Goal: Check status: Check status

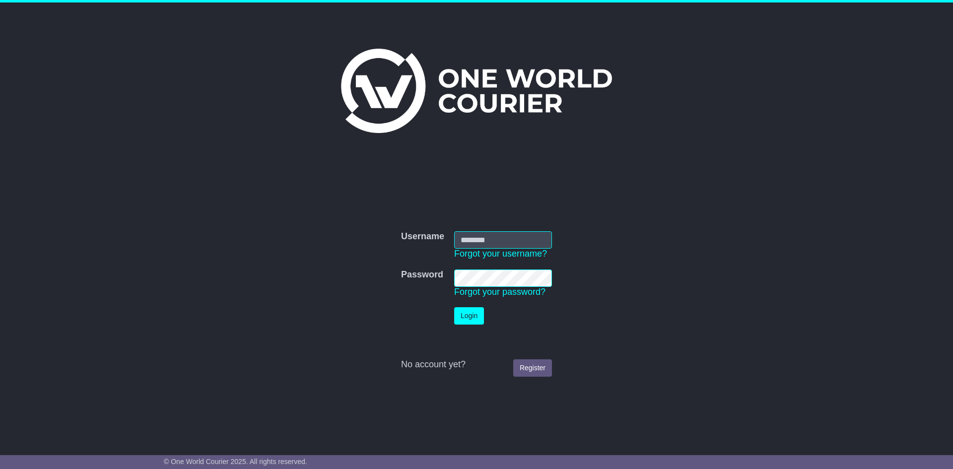
click at [463, 240] on input "Username" at bounding box center [503, 239] width 98 height 17
click at [473, 310] on button "Login" at bounding box center [469, 315] width 30 height 17
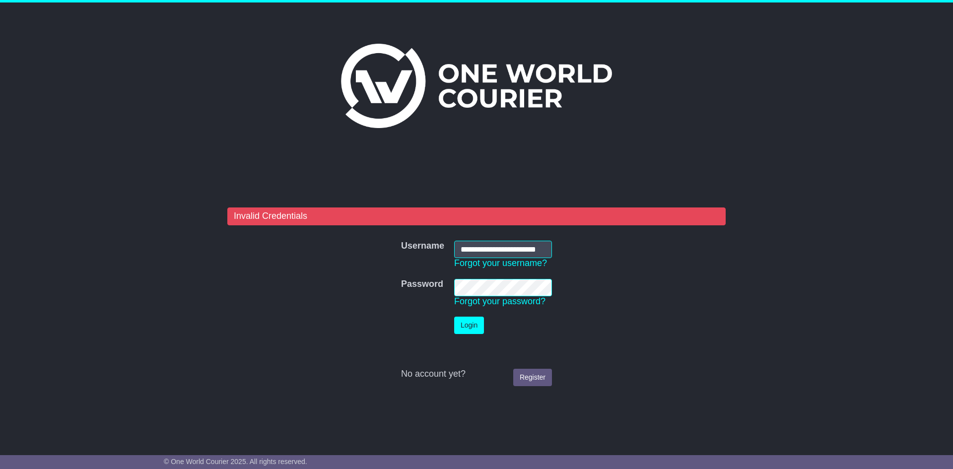
click at [432, 290] on tr "Password Password Forgot your password?" at bounding box center [476, 293] width 161 height 38
click at [479, 328] on button "Login" at bounding box center [469, 325] width 30 height 17
click at [456, 325] on button "Login" at bounding box center [469, 325] width 30 height 17
click at [468, 325] on button "Login" at bounding box center [469, 325] width 30 height 17
click at [397, 292] on tr "Password Password Forgot your password?" at bounding box center [476, 293] width 161 height 38
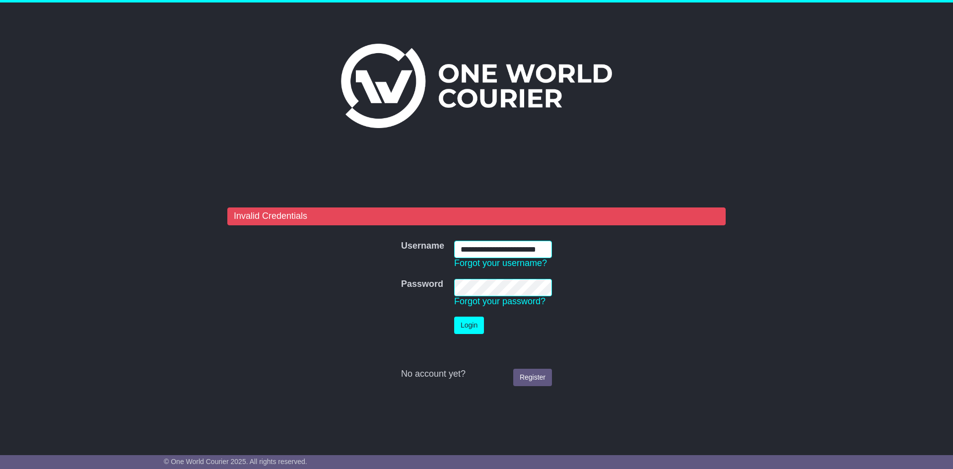
scroll to position [0, 16]
drag, startPoint x: 460, startPoint y: 248, endPoint x: 606, endPoint y: 259, distance: 145.9
click at [606, 259] on form "**********" at bounding box center [476, 300] width 498 height 184
type input "**********"
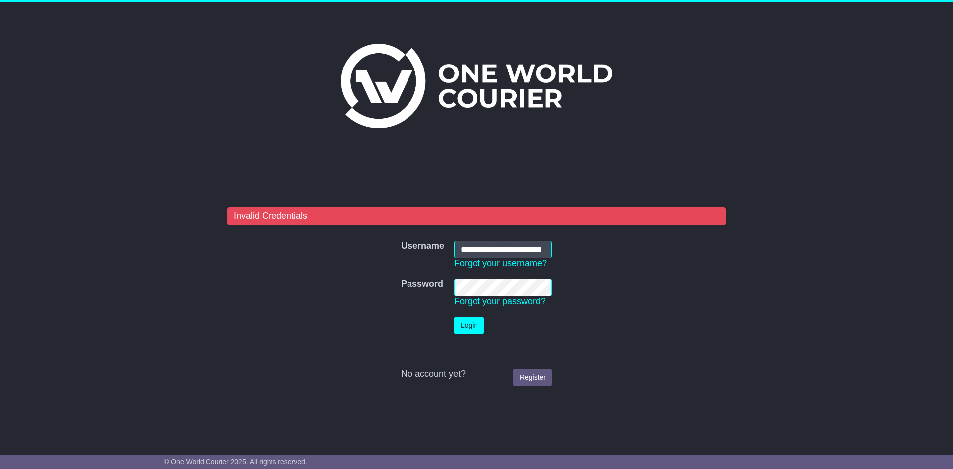
scroll to position [0, 0]
click at [406, 285] on tr "Password Password Forgot your password?" at bounding box center [476, 293] width 161 height 38
click at [465, 320] on button "Login" at bounding box center [469, 325] width 30 height 17
click at [469, 328] on button "Login" at bounding box center [469, 325] width 30 height 17
click at [439, 292] on tr "Password Password Forgot your password?" at bounding box center [476, 293] width 161 height 38
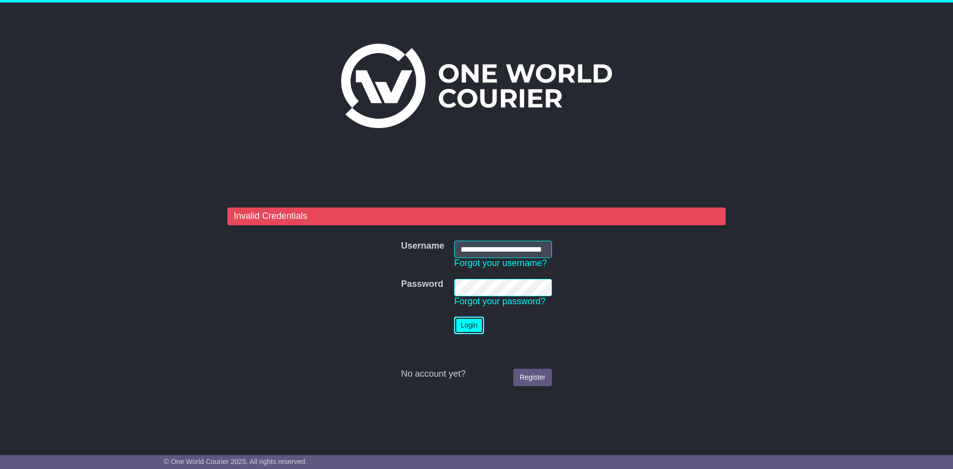
click at [473, 324] on button "Login" at bounding box center [469, 325] width 30 height 17
click at [471, 324] on button "Login" at bounding box center [469, 325] width 30 height 17
click at [480, 299] on link "Forgot your password?" at bounding box center [499, 301] width 91 height 10
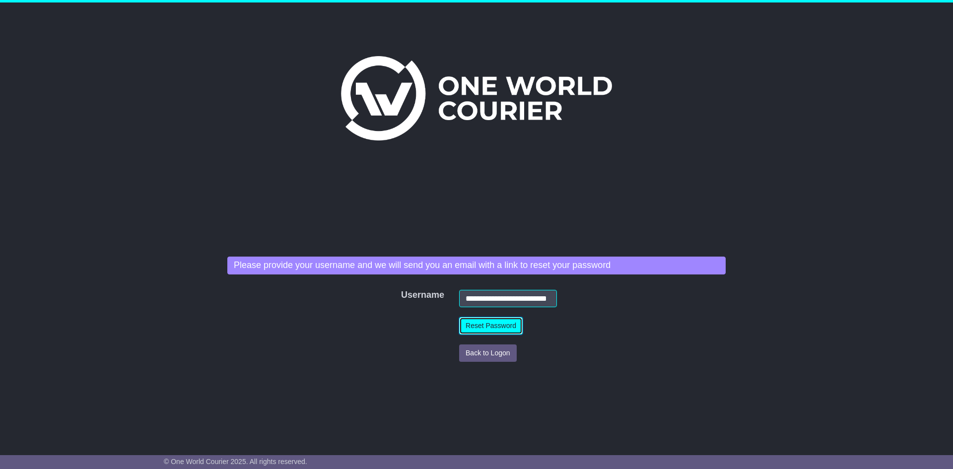
click at [486, 326] on button "Reset Password" at bounding box center [491, 325] width 64 height 17
